Goal: Task Accomplishment & Management: Complete application form

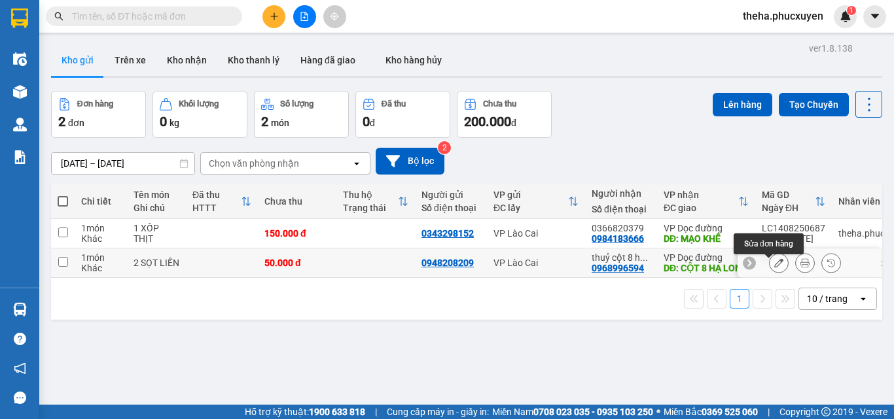
click at [774, 267] on icon at bounding box center [778, 262] width 9 height 9
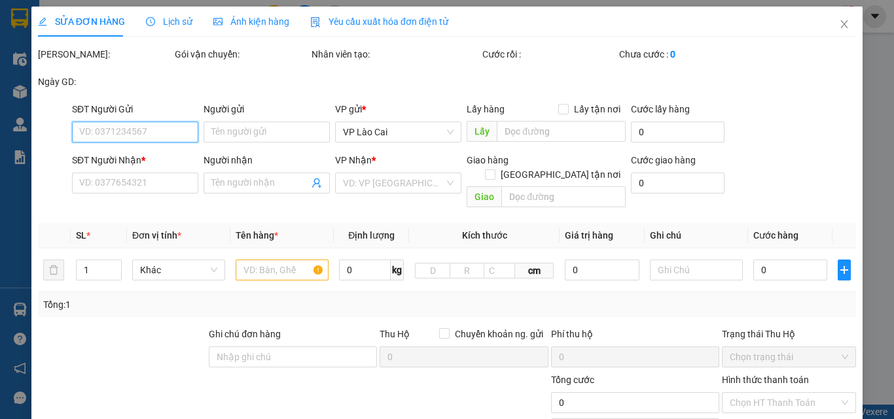
type input "0948208209"
type input "0968996594"
type input "thuỷ cột 8 hạ long"
type input "CỘT 8 HẠ LONG"
type input "50.000"
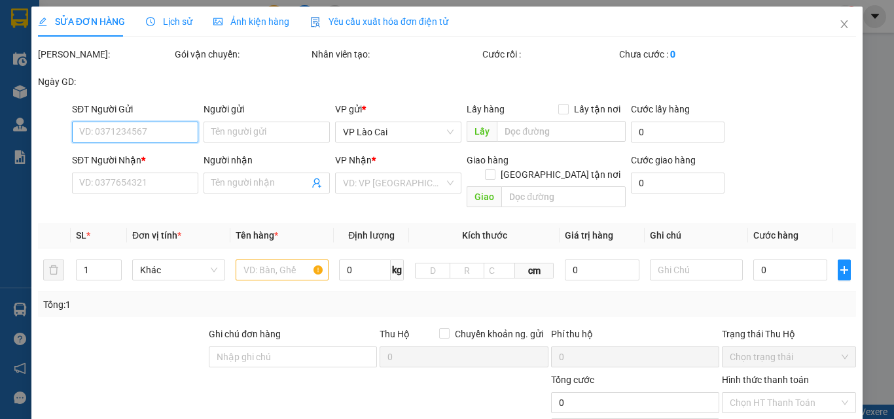
type input "50.000"
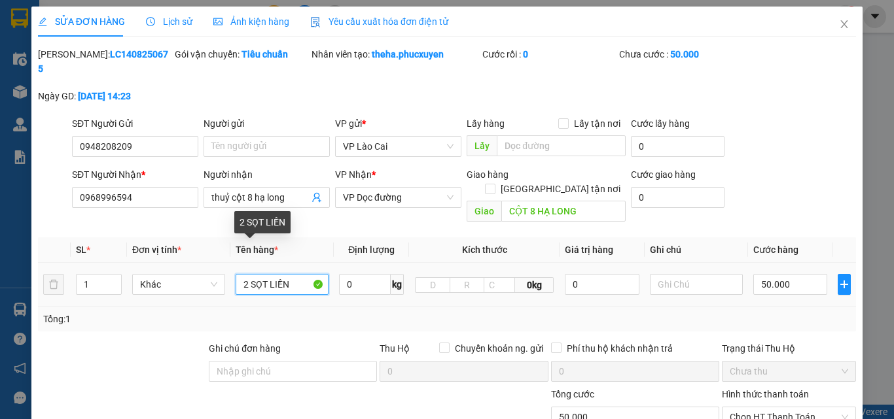
click at [292, 274] on input "2 SỌT LIỀN" at bounding box center [282, 284] width 93 height 21
type input "2 SỌT LIỀN 3 SỌT"
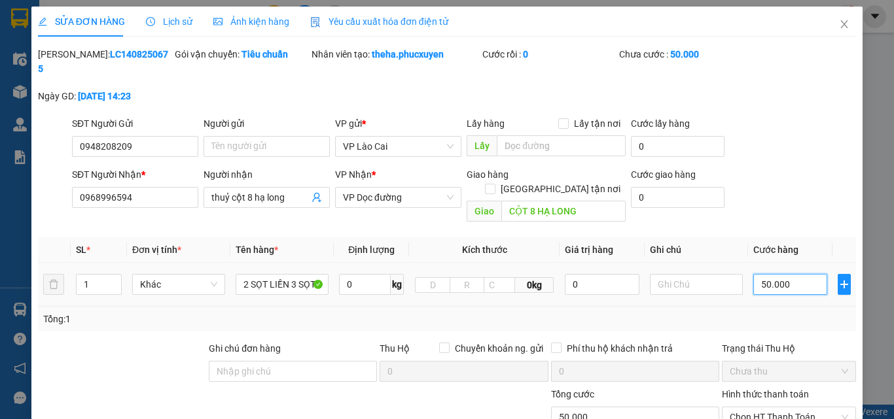
click at [788, 274] on input "50.000" at bounding box center [790, 284] width 74 height 21
type input "0"
type input "02"
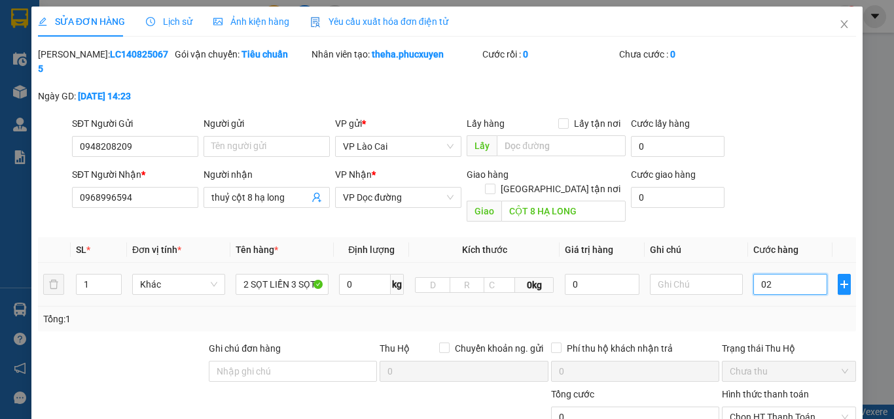
type input "2"
type input "020"
type input "20"
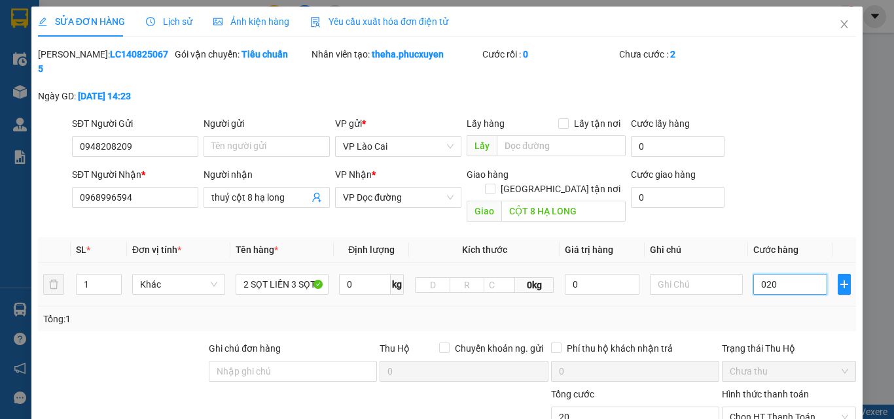
type input "0.200"
type input "200"
type input "02.000"
type input "2.000"
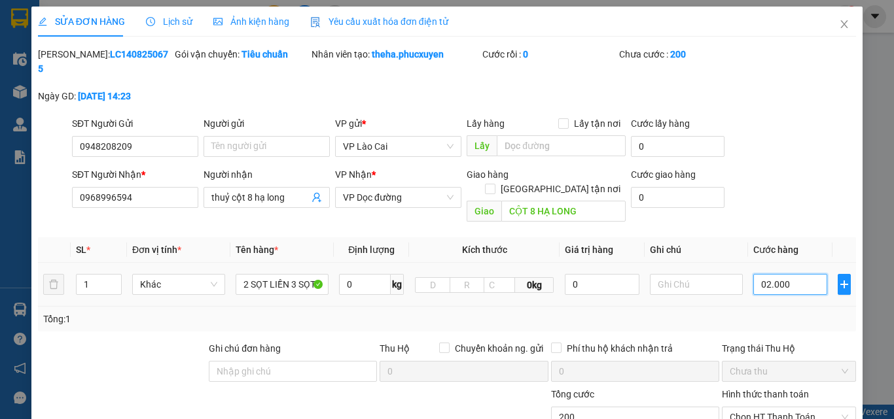
type input "2.000"
type input "020.000"
type input "20.000"
type input "0.200.000"
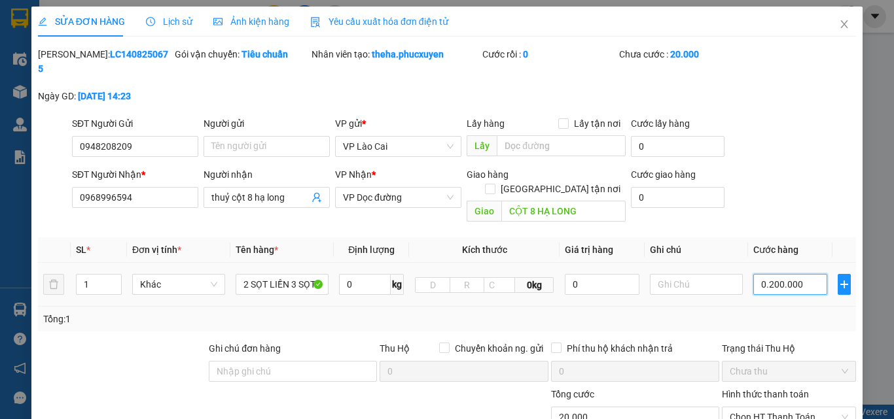
type input "200.000"
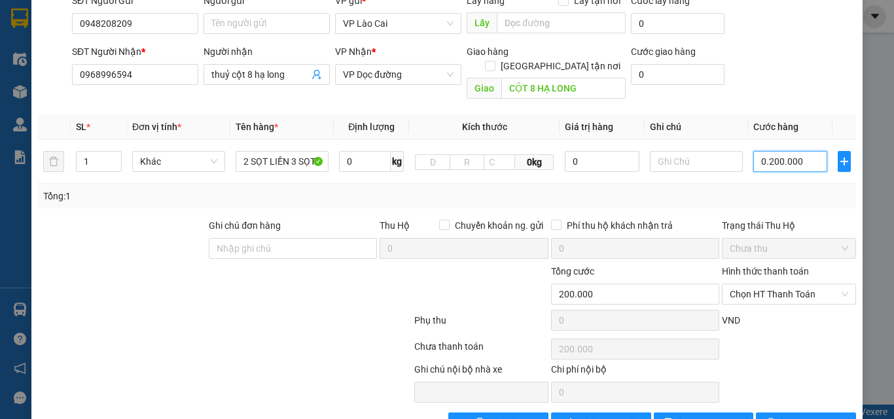
scroll to position [134, 0]
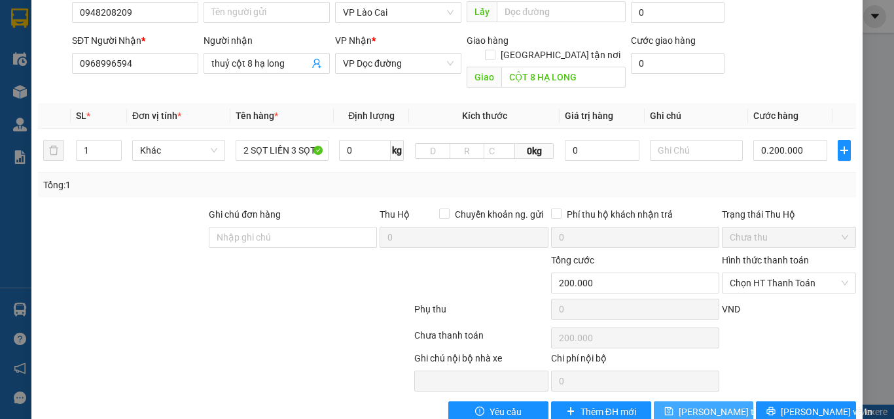
type input "200.000"
click at [709, 405] on span "[PERSON_NAME] thay đổi" at bounding box center [730, 412] width 105 height 14
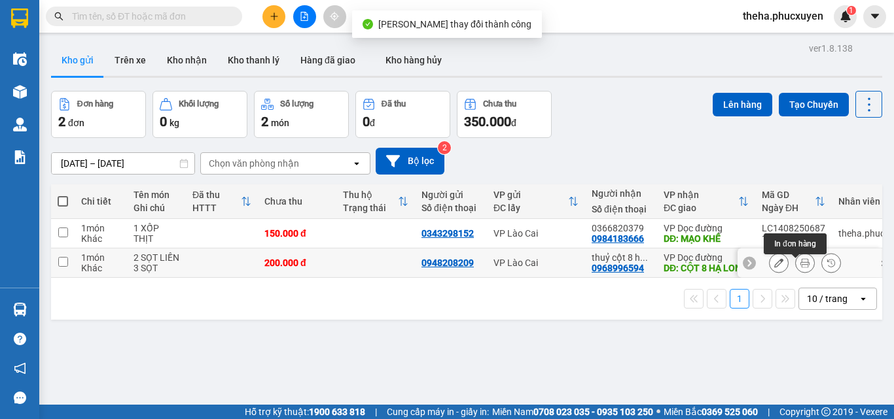
click at [800, 268] on icon at bounding box center [804, 262] width 9 height 9
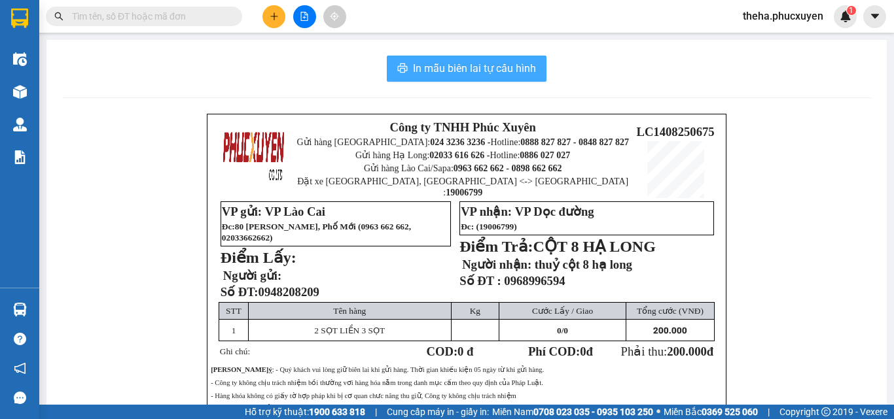
click at [525, 67] on span "In mẫu biên lai tự cấu hình" at bounding box center [474, 68] width 123 height 16
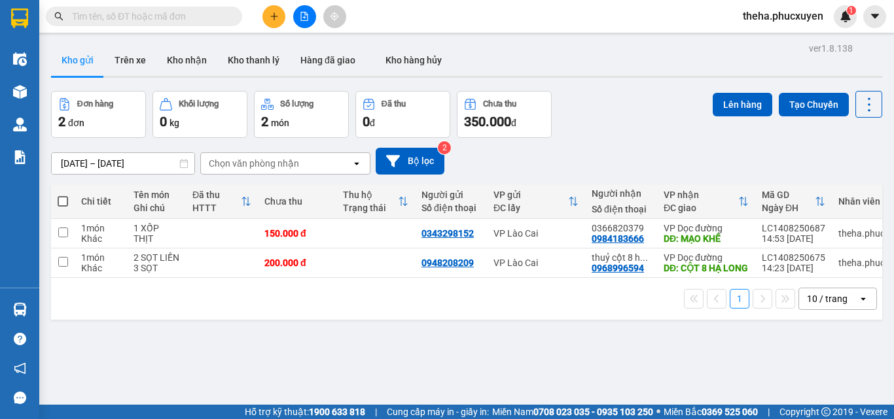
click at [641, 122] on div "Đơn hàng 2 đơn Khối lượng 0 kg Số lượng 2 món Đã thu 0 đ Chưa thu 350.000 đ Lên…" at bounding box center [466, 114] width 831 height 47
click at [625, 143] on div "[DATE] – [DATE] Press the down arrow key to interact with the calendar and sele…" at bounding box center [466, 161] width 831 height 46
click at [277, 18] on icon "plus" at bounding box center [274, 16] width 9 height 9
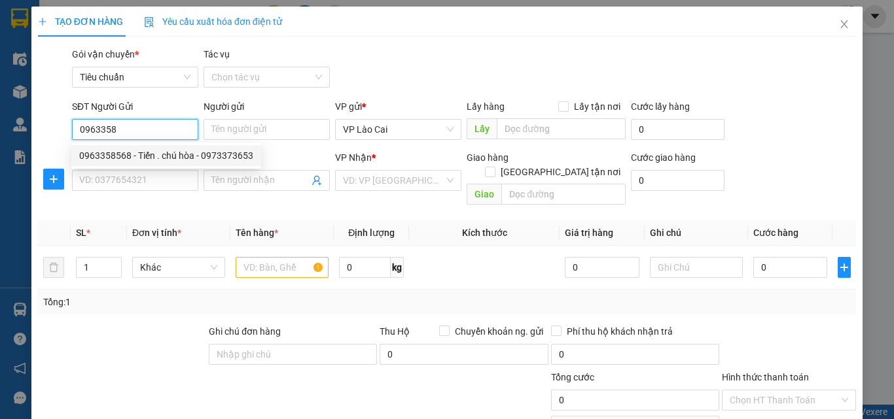
click at [105, 154] on div "0963358568 - Tiến . chú hòa - 0973373653" at bounding box center [166, 156] width 174 height 14
type input "0963358568"
type input "Tiến . chú hòa - 0973373653"
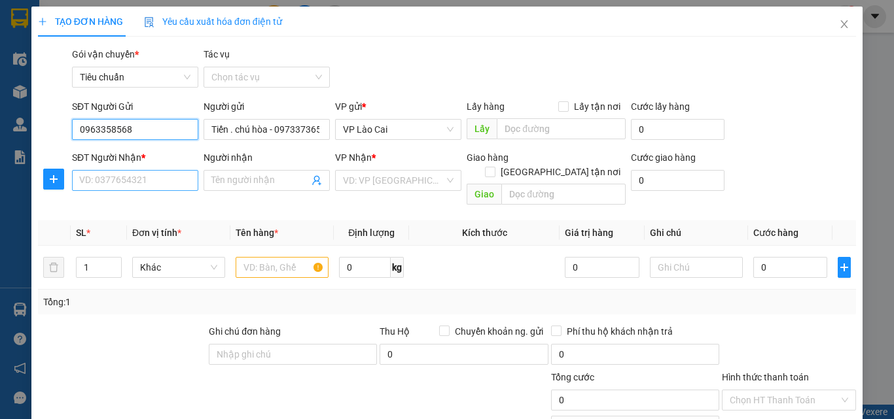
type input "0963358568"
click at [154, 184] on input "SĐT Người Nhận *" at bounding box center [135, 180] width 126 height 21
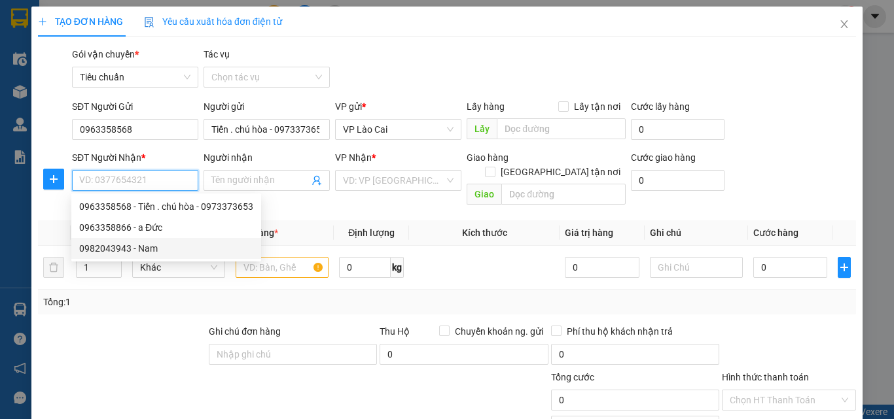
click at [109, 247] on div "0982043943 - Nam" at bounding box center [166, 248] width 174 height 14
type input "0982043943"
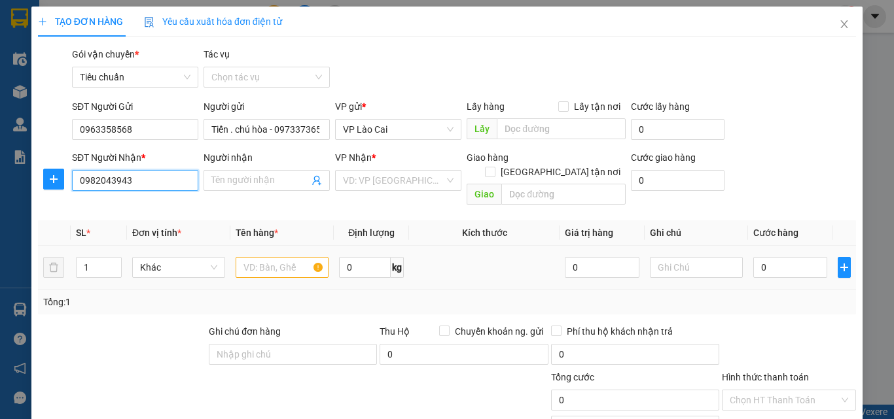
type input "Nam"
type input "văn phòng cột 3"
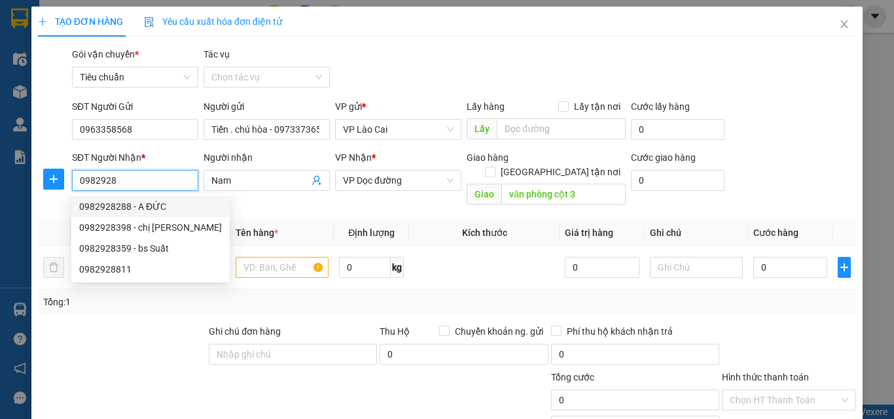
click at [122, 205] on div "0982928288 - A ĐỨC" at bounding box center [150, 207] width 143 height 14
type input "0982928288"
type input "A ĐỨC"
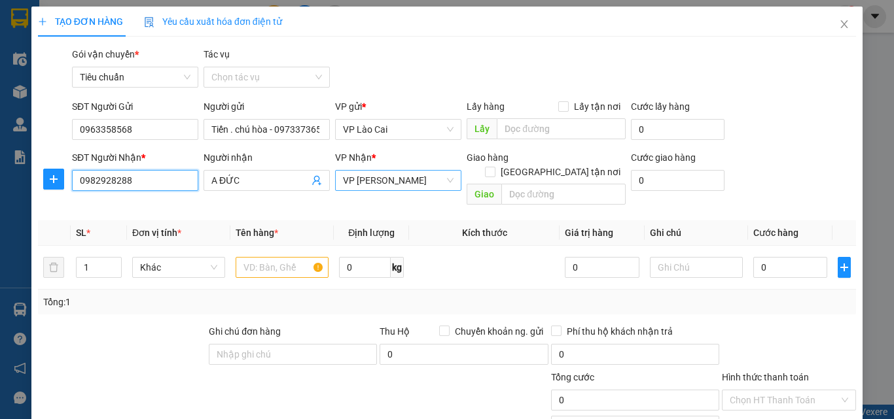
click at [433, 177] on span "VP [PERSON_NAME]" at bounding box center [398, 181] width 111 height 20
type input "0982928288"
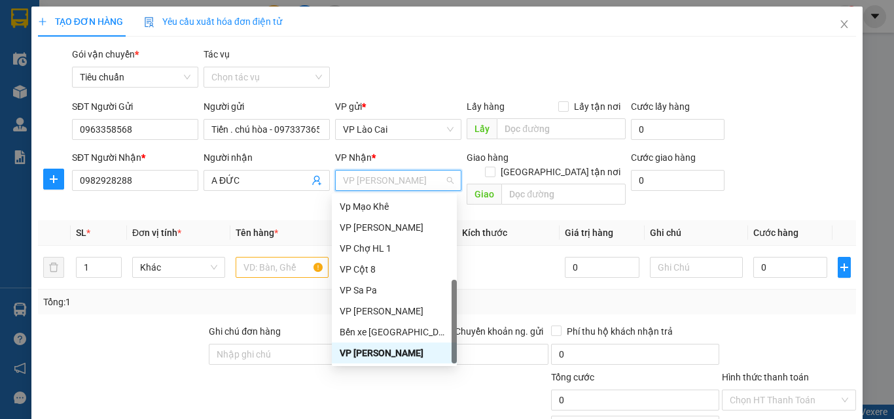
scroll to position [209, 0]
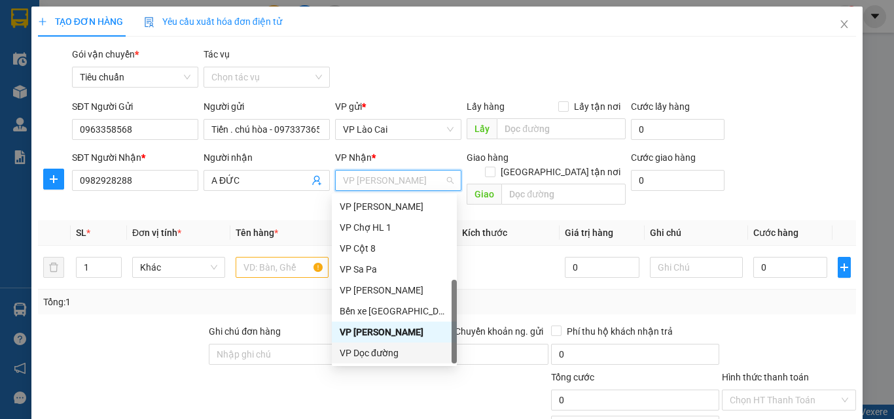
click at [391, 355] on div "VP Dọc đường" at bounding box center [394, 353] width 109 height 14
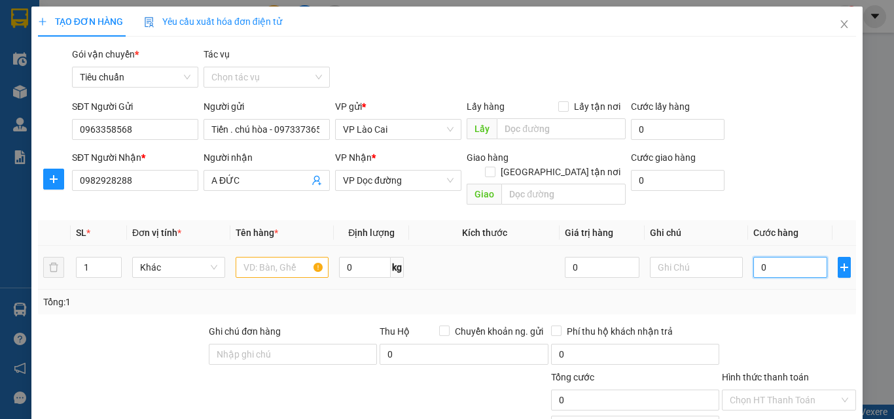
click at [779, 257] on input "0" at bounding box center [790, 267] width 74 height 21
click at [514, 184] on input "text" at bounding box center [563, 194] width 124 height 21
type input "HẠ LONG"
click at [774, 257] on input "0" at bounding box center [790, 267] width 74 height 21
type input "8"
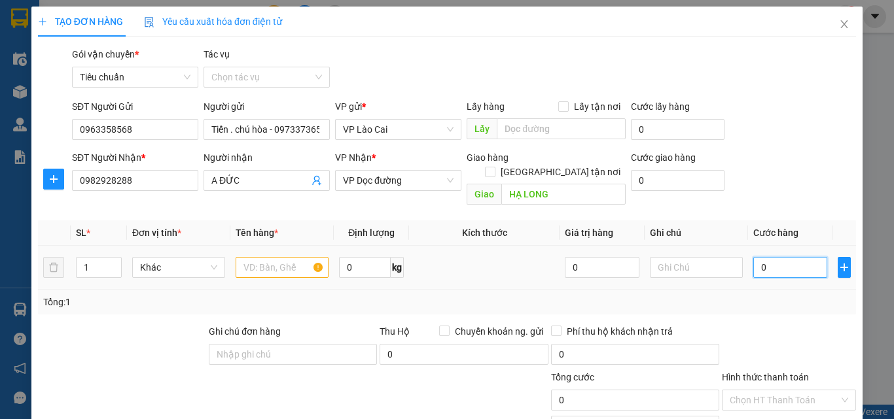
type input "8"
type input "80"
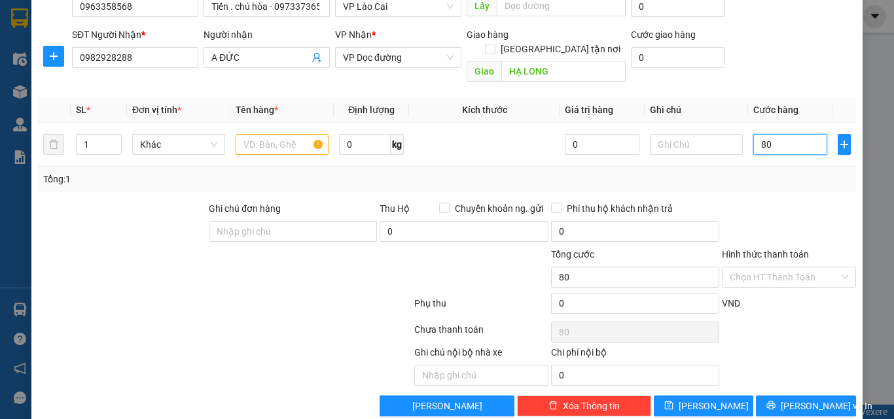
scroll to position [132, 0]
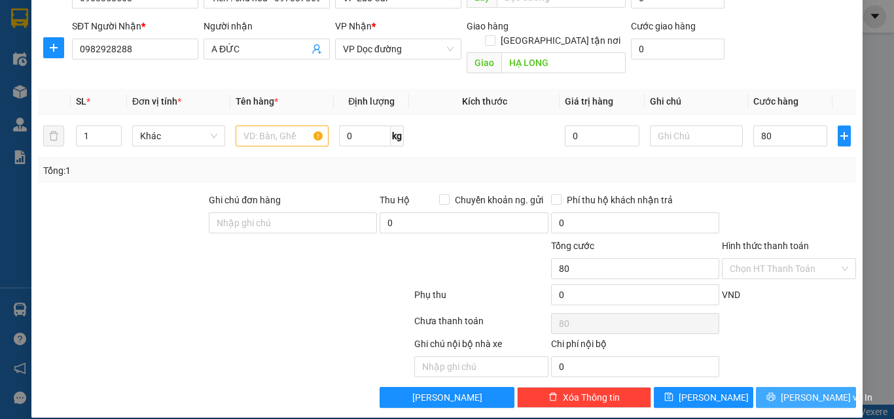
type input "80.000"
click at [762, 387] on button "[PERSON_NAME] và In" at bounding box center [806, 397] width 100 height 21
click at [249, 126] on input "text" at bounding box center [282, 136] width 93 height 21
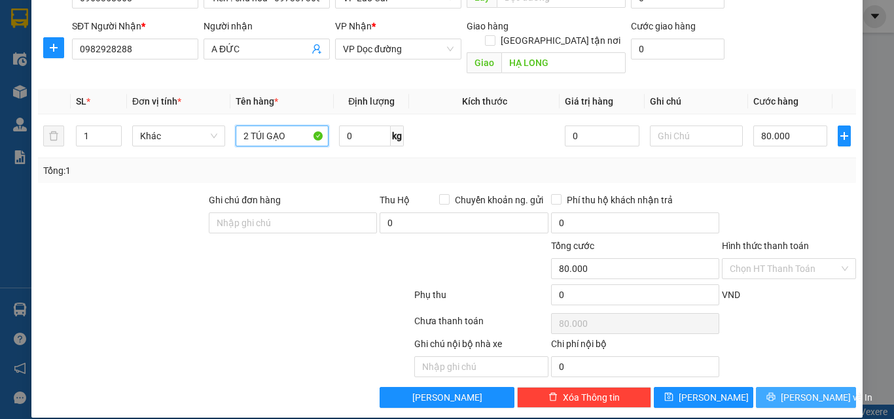
type input "2 TÚI GẠO"
click at [765, 387] on button "[PERSON_NAME] và In" at bounding box center [806, 397] width 100 height 21
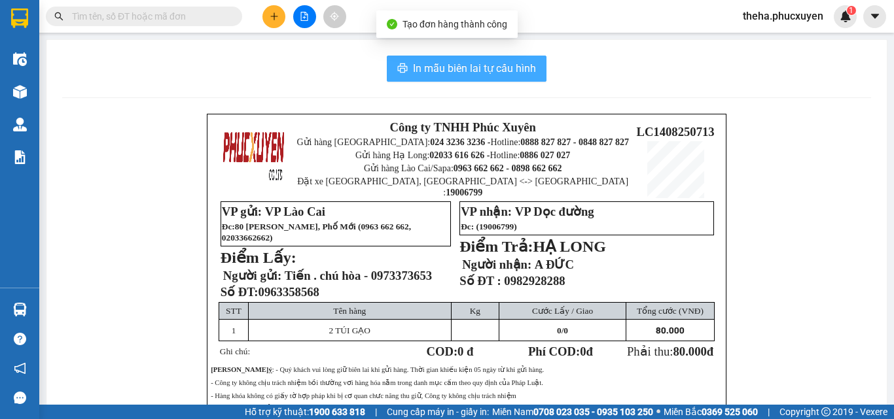
click at [535, 63] on button "In mẫu biên lai tự cấu hình" at bounding box center [467, 69] width 160 height 26
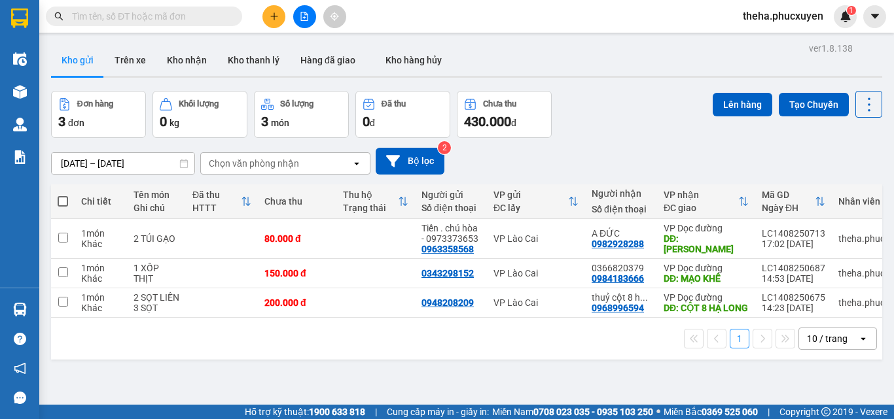
click at [653, 118] on div "Đơn hàng 3 đơn Khối lượng 0 kg Số lượng 3 món Đã thu 0 đ Chưa thu 430.000 đ Lên…" at bounding box center [466, 114] width 831 height 47
click at [66, 239] on input "checkbox" at bounding box center [63, 238] width 10 height 10
checkbox input "true"
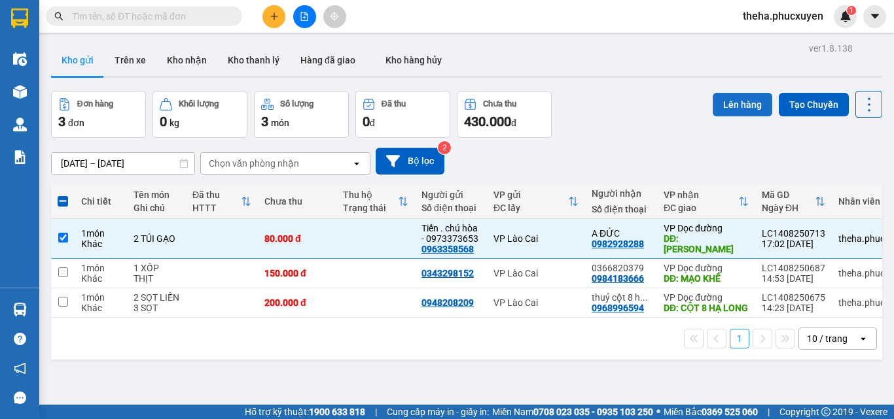
click at [729, 105] on button "Lên hàng" at bounding box center [742, 105] width 60 height 24
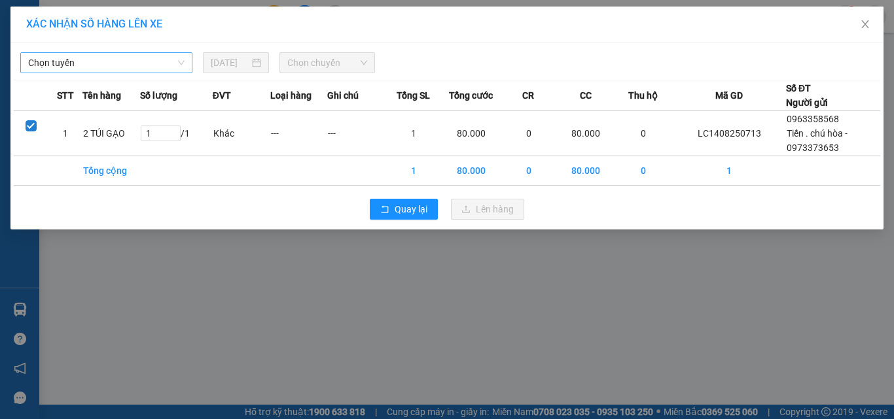
click at [163, 65] on span "Chọn tuyến" at bounding box center [106, 63] width 156 height 20
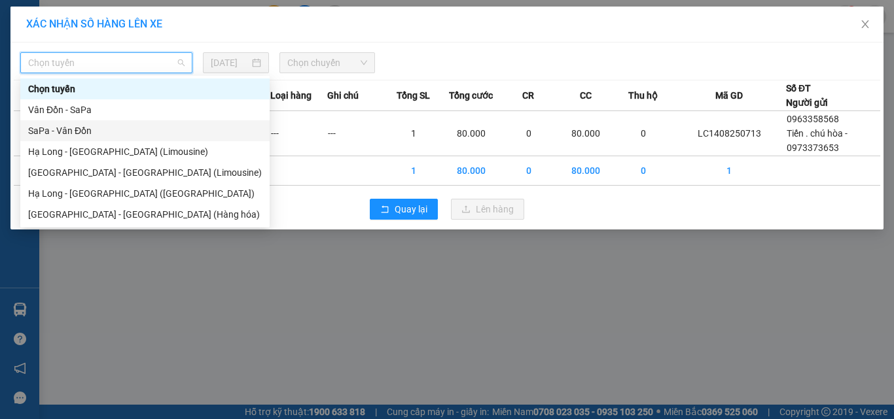
click at [77, 130] on div "SaPa - Vân Đồn" at bounding box center [145, 131] width 234 height 14
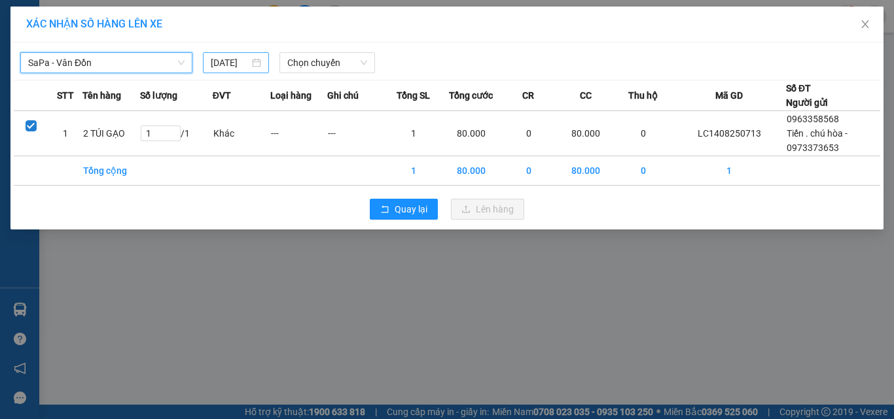
click at [250, 61] on div "[DATE]" at bounding box center [236, 63] width 50 height 14
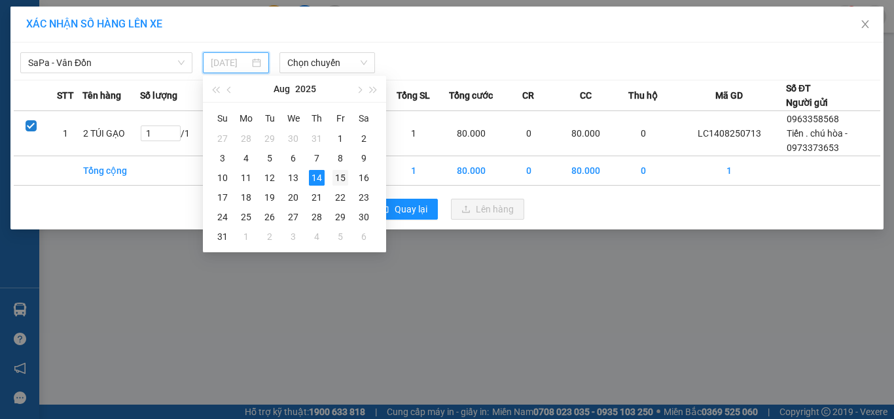
click at [340, 177] on div "15" at bounding box center [340, 178] width 16 height 16
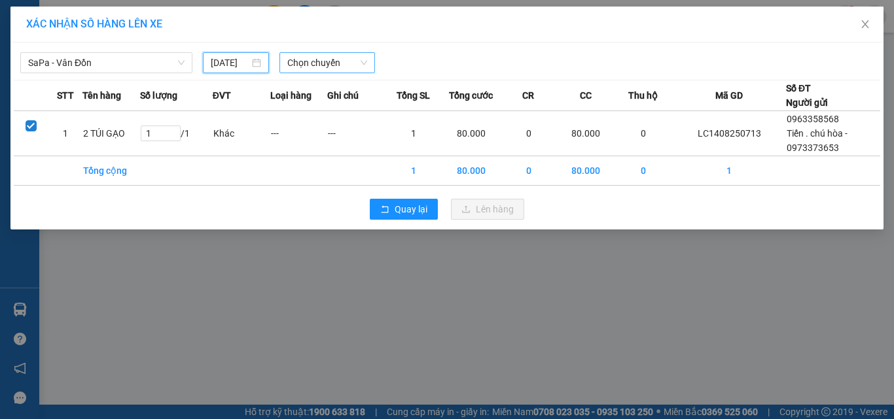
type input "[DATE]"
click at [359, 58] on span "Chọn chuyến" at bounding box center [327, 63] width 80 height 20
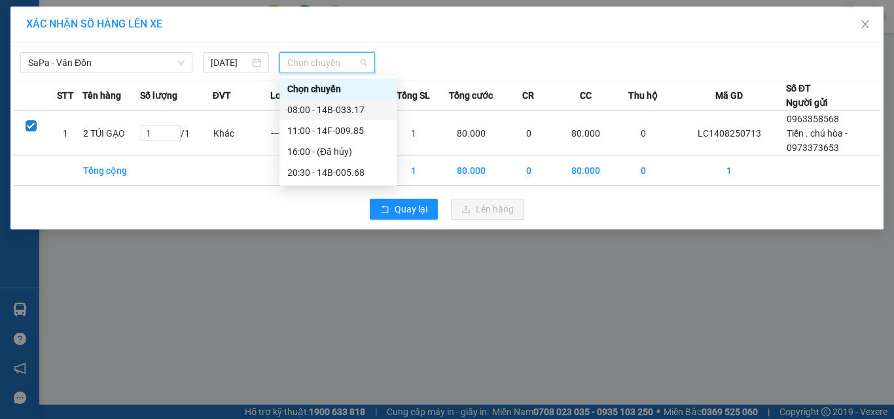
click at [336, 111] on div "08:00 - 14B-033.17" at bounding box center [338, 110] width 102 height 14
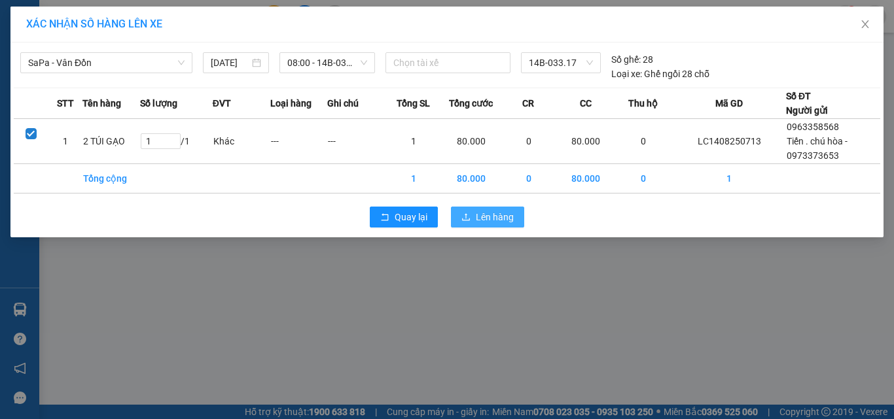
click at [485, 219] on span "Lên hàng" at bounding box center [495, 217] width 38 height 14
